Goal: Task Accomplishment & Management: Manage account settings

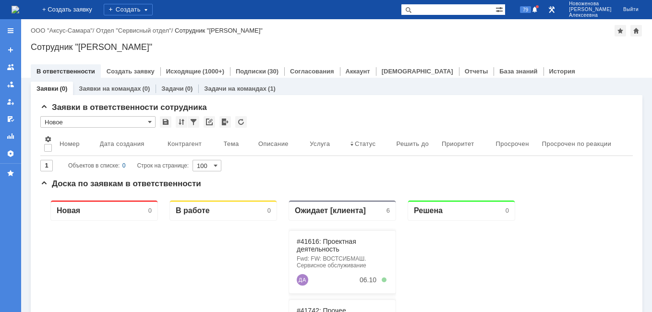
drag, startPoint x: 457, startPoint y: 12, endPoint x: 461, endPoint y: 2, distance: 11.4
click at [461, 2] on div "На домашнюю + Создать заявку Создать 79 [PERSON_NAME] Выйти" at bounding box center [326, 9] width 652 height 19
paste input "H7R4717344"
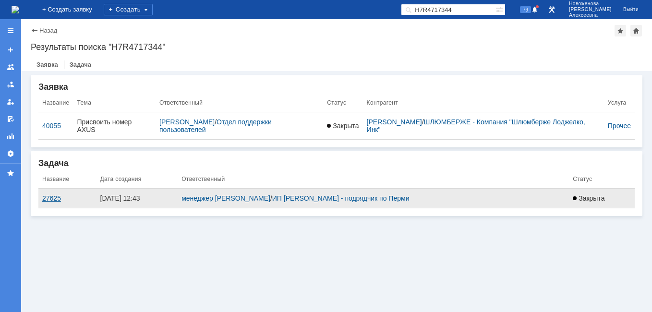
click at [46, 200] on div "27625" at bounding box center [67, 198] width 50 height 8
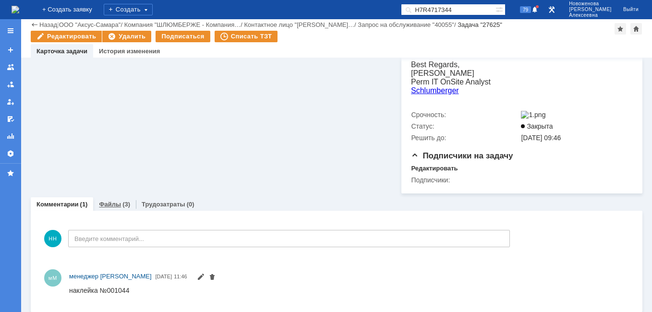
click at [105, 205] on div "Файлы (3)" at bounding box center [114, 204] width 43 height 14
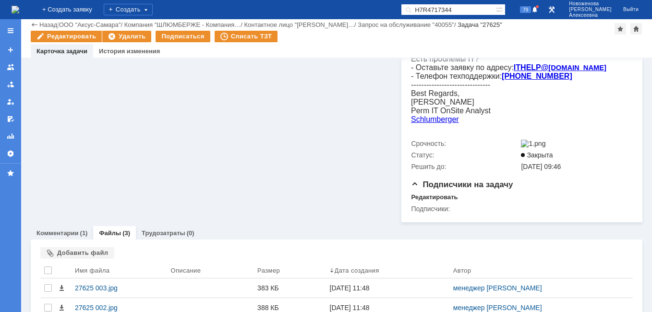
scroll to position [240, 0]
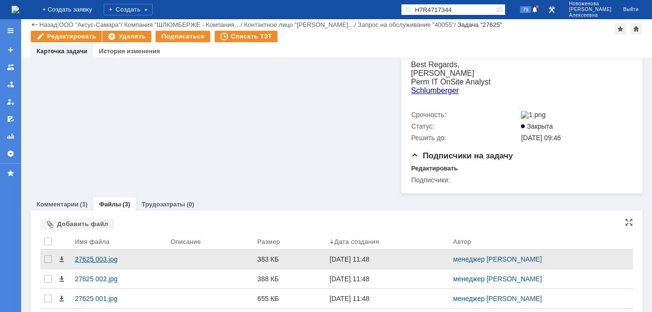
click at [98, 255] on div "27625 003.jpg" at bounding box center [119, 259] width 88 height 8
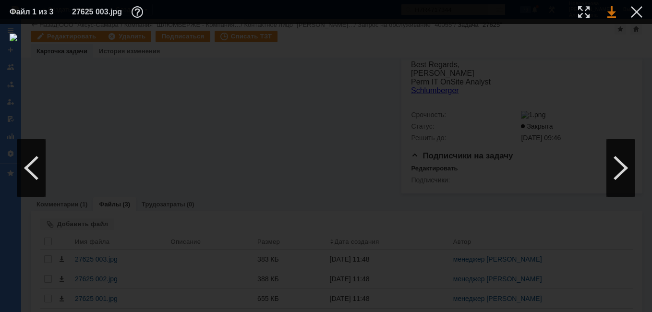
click at [614, 12] on link at bounding box center [611, 12] width 9 height 12
click at [640, 8] on div at bounding box center [637, 12] width 12 height 12
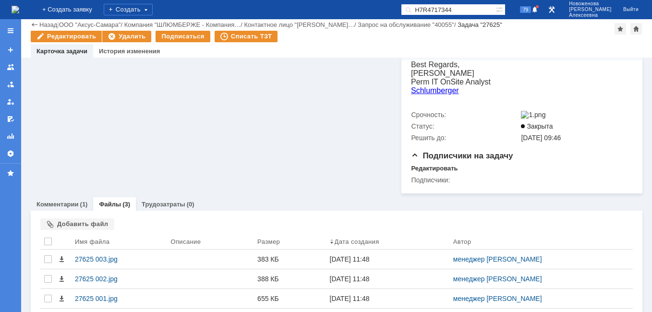
drag, startPoint x: 483, startPoint y: 9, endPoint x: 286, endPoint y: 21, distance: 197.2
click at [286, 21] on div "На домашнюю + Создать заявку Создать H7R4717344 79 [PERSON_NAME] Выйти Меню Соз…" at bounding box center [326, 156] width 652 height 312
paste input "28959"
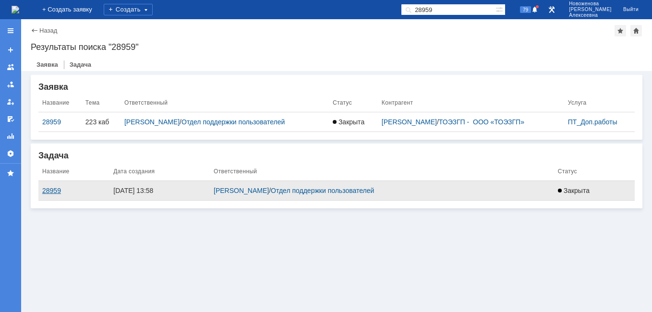
click at [52, 189] on div "28959" at bounding box center [73, 191] width 63 height 8
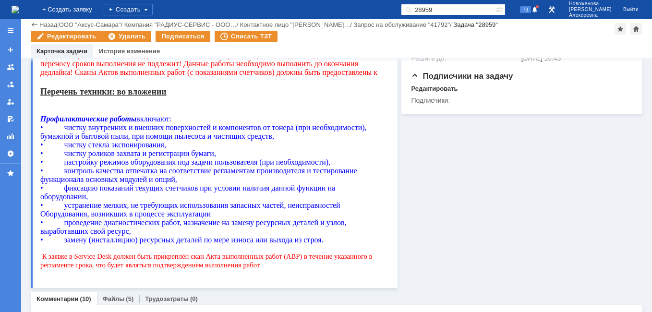
scroll to position [672, 0]
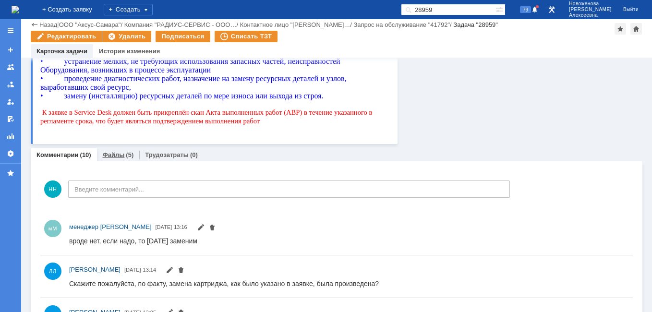
click at [120, 153] on link "Файлы" at bounding box center [114, 154] width 22 height 7
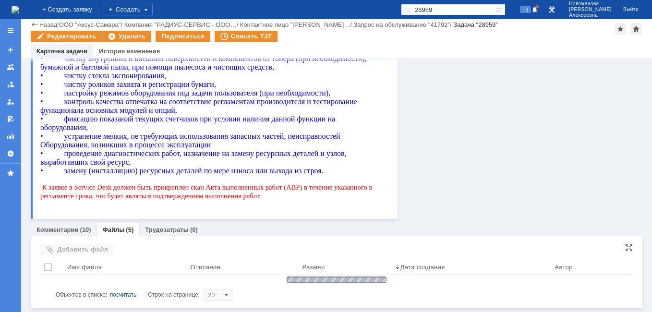
scroll to position [576, 0]
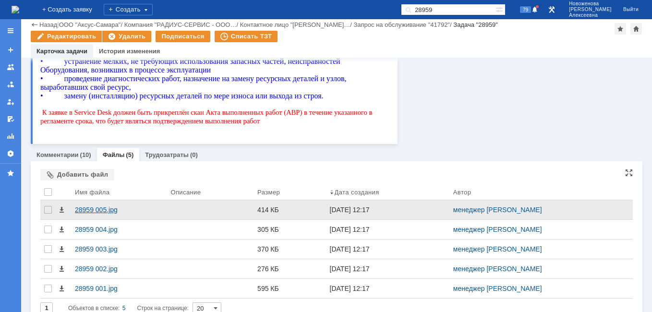
click at [97, 211] on div "28959 005.jpg" at bounding box center [119, 210] width 88 height 8
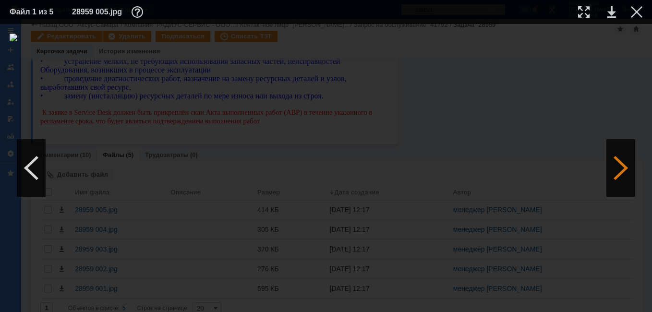
click at [620, 173] on div at bounding box center [620, 168] width 29 height 58
click at [609, 12] on link at bounding box center [611, 12] width 9 height 12
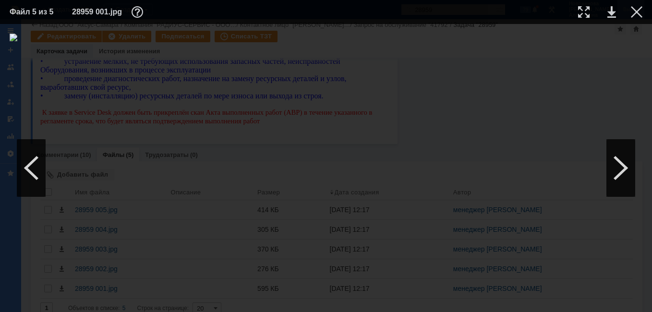
click at [640, 13] on div at bounding box center [637, 12] width 12 height 12
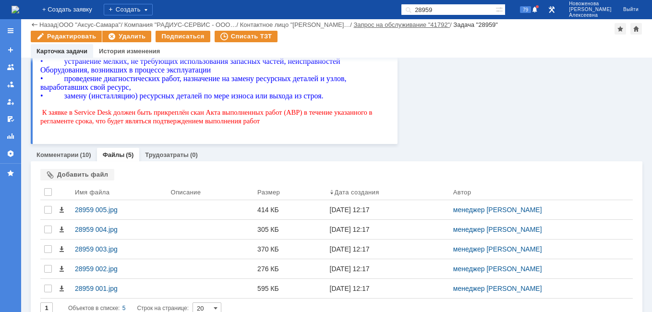
drag, startPoint x: 471, startPoint y: 9, endPoint x: 379, endPoint y: 22, distance: 93.0
click at [377, 24] on div "На домашнюю + Создать заявку Создать 28959 79 [PERSON_NAME] Выйти Меню Создать …" at bounding box center [326, 156] width 652 height 312
paste input "9095"
type input "29095"
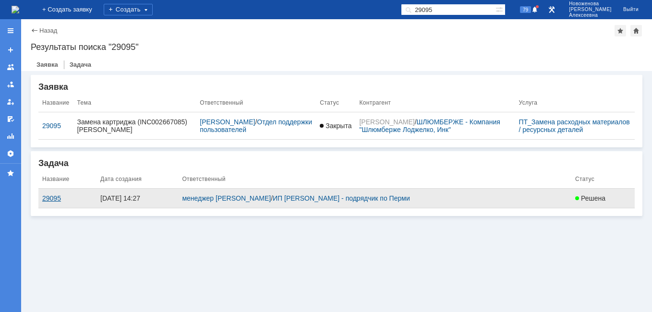
click at [51, 194] on div "29095" at bounding box center [67, 198] width 50 height 8
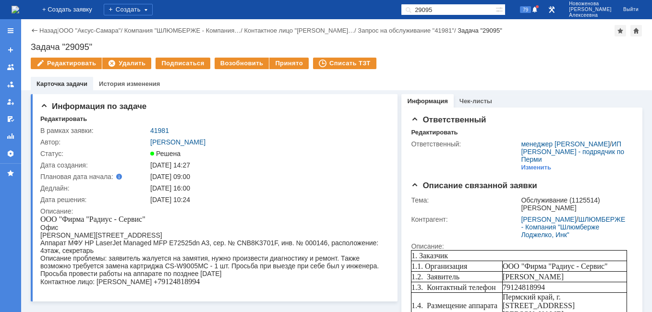
click at [19, 6] on img at bounding box center [16, 10] width 8 height 8
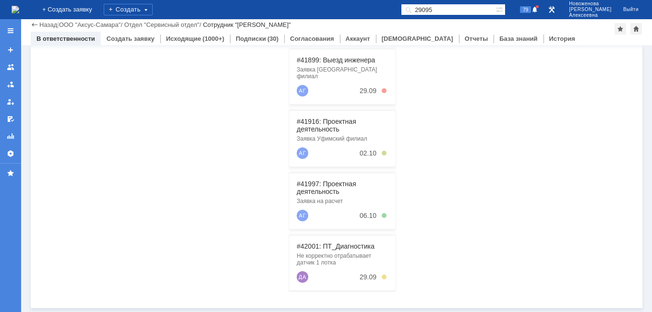
scroll to position [149, 0]
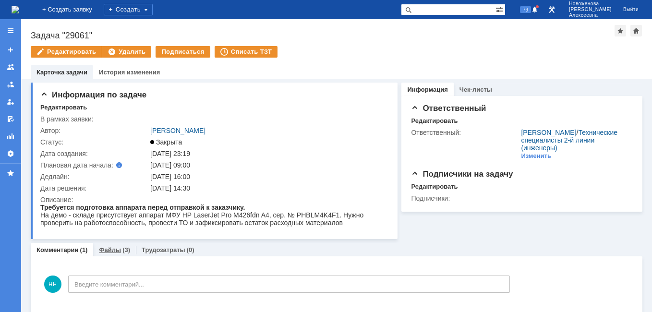
click at [106, 253] on link "Файлы" at bounding box center [110, 249] width 22 height 7
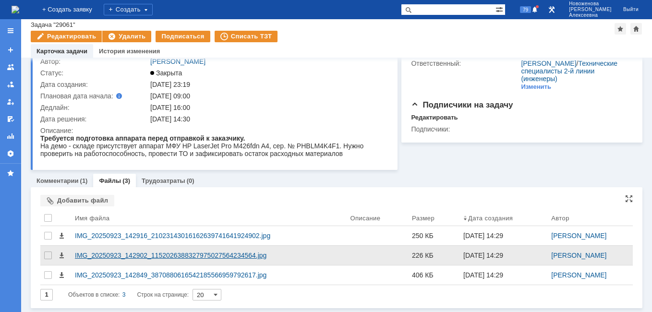
scroll to position [48, 0]
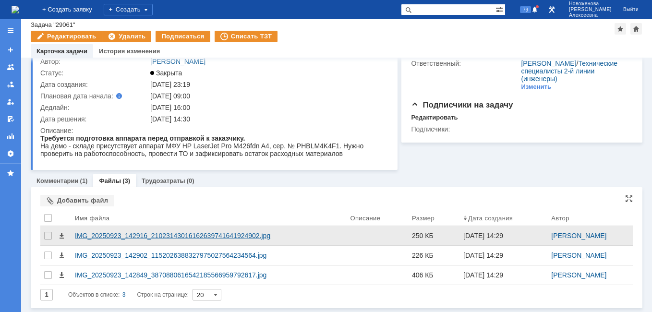
click at [135, 238] on div "IMG_20250923_142916_21023143016162639741641924902.jpg" at bounding box center [208, 236] width 267 height 8
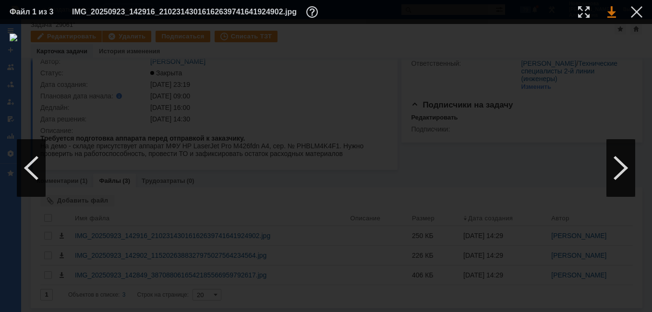
click at [612, 13] on link at bounding box center [611, 12] width 9 height 12
click at [618, 166] on div at bounding box center [620, 168] width 29 height 58
click at [609, 13] on link at bounding box center [611, 12] width 9 height 12
click at [637, 12] on div at bounding box center [637, 12] width 12 height 12
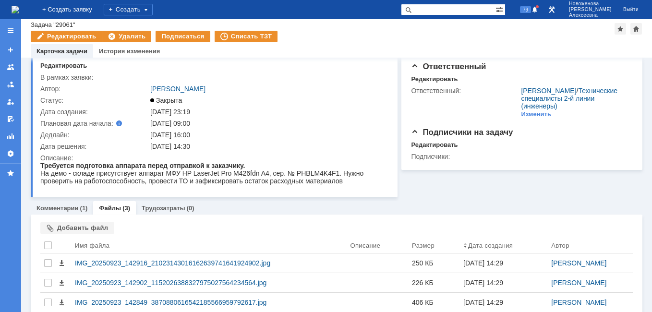
scroll to position [0, 0]
